Goal: Task Accomplishment & Management: Manage account settings

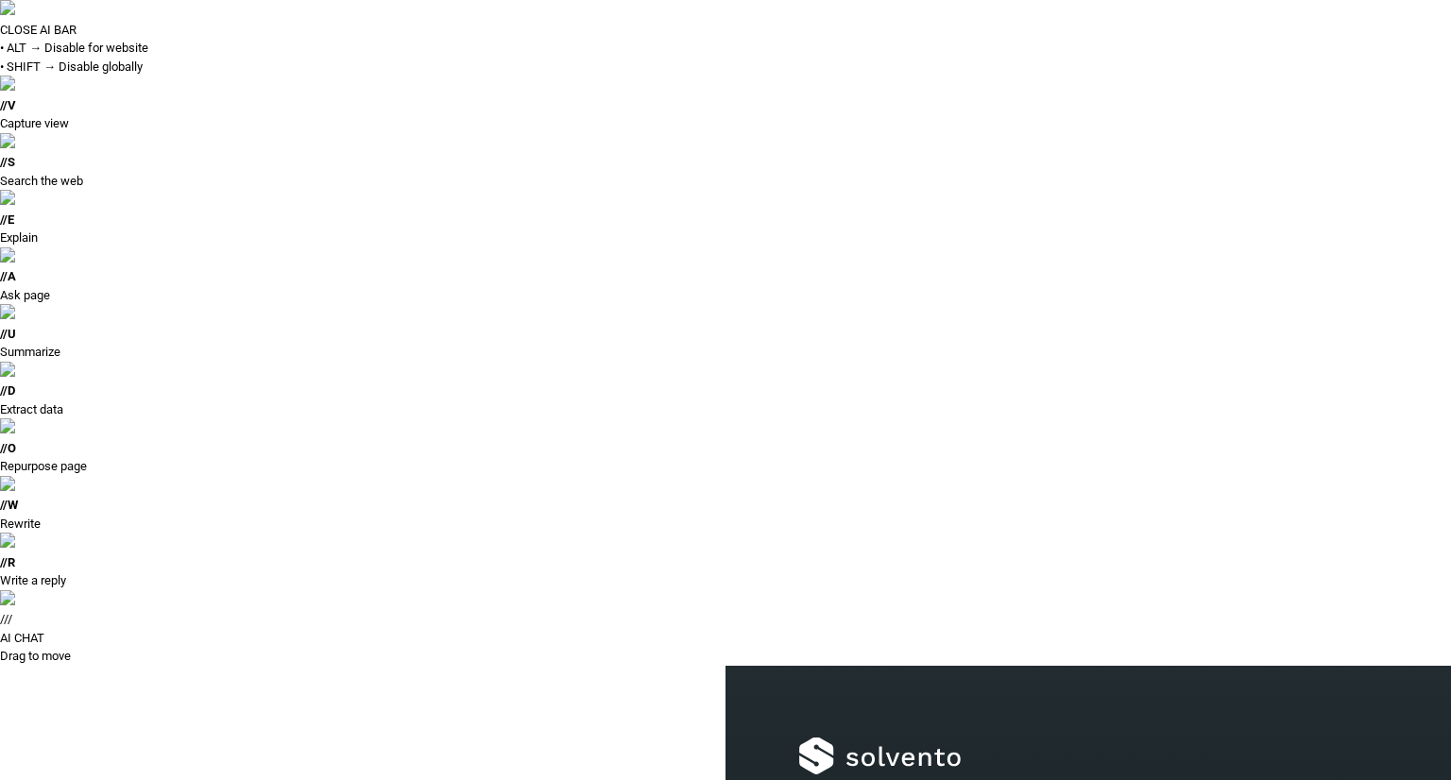
type input "**********"
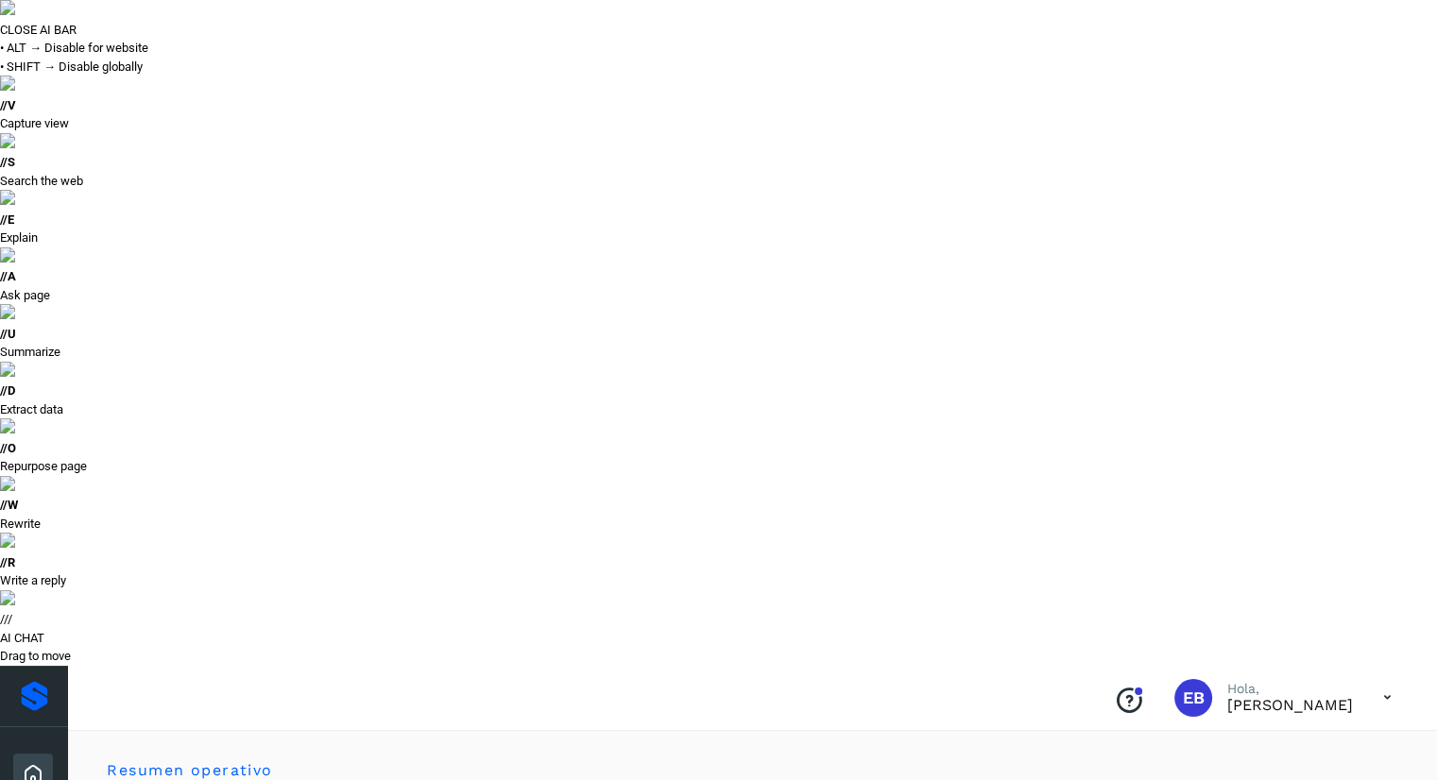
click at [1173, 771] on button "Todas" at bounding box center [1212, 788] width 140 height 35
